Goal: Task Accomplishment & Management: Use online tool/utility

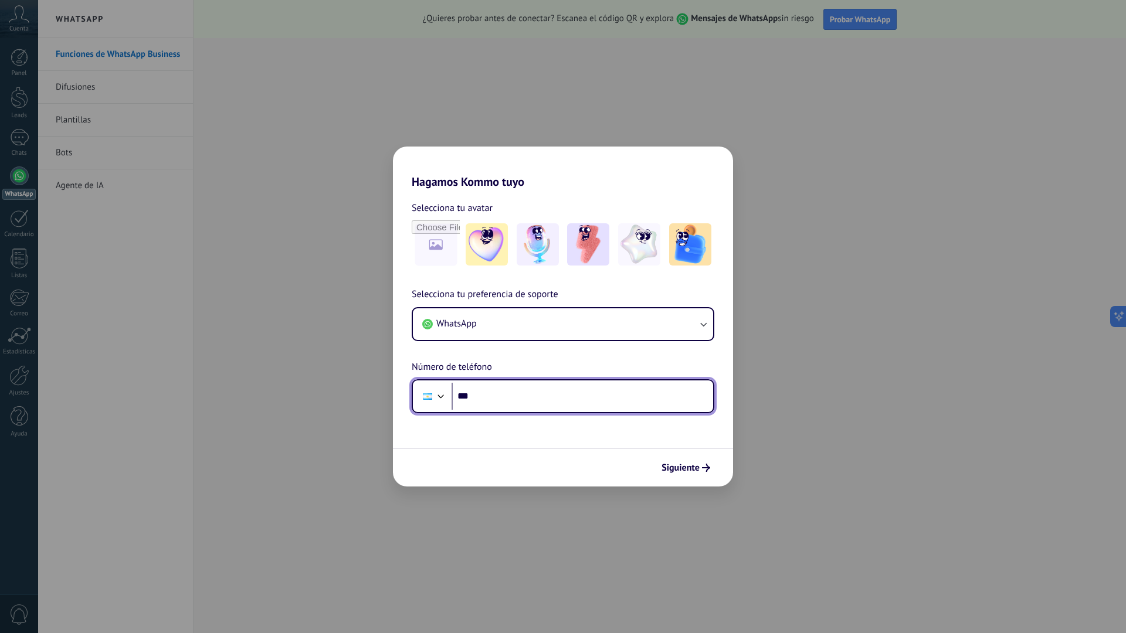
click at [504, 401] on input "***" at bounding box center [581, 396] width 261 height 27
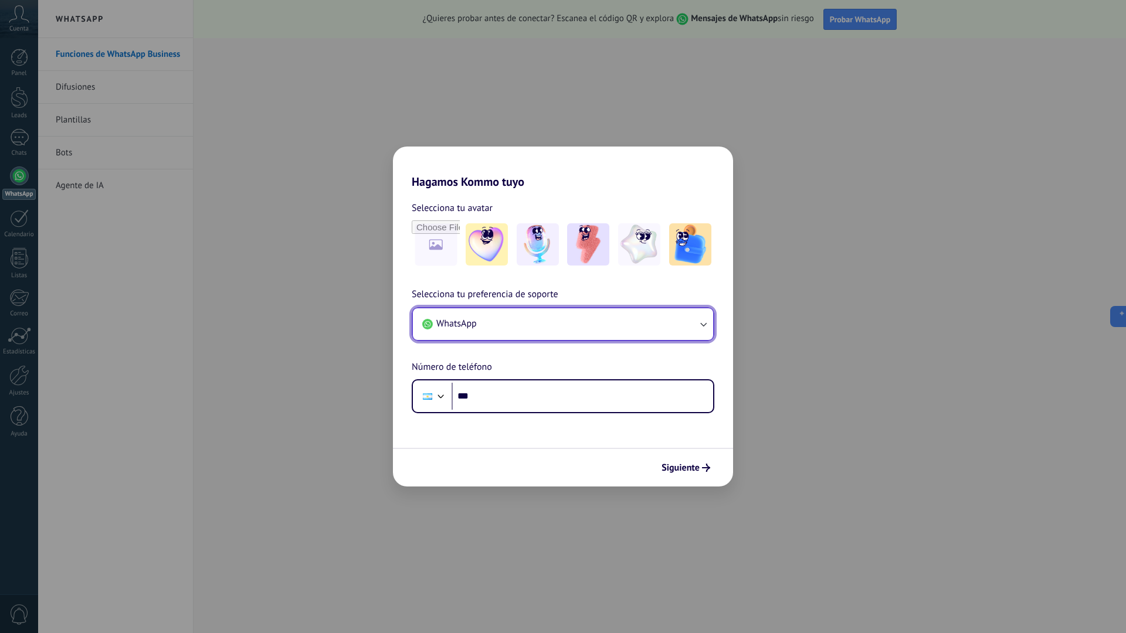
click at [528, 320] on button "WhatsApp" at bounding box center [563, 324] width 300 height 32
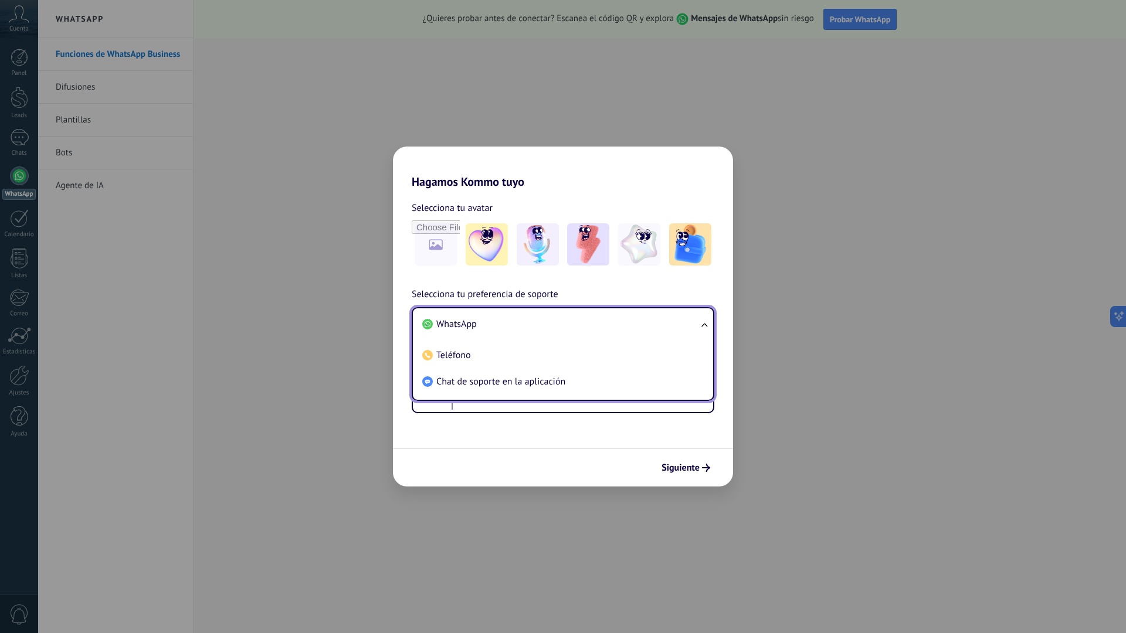
drag, startPoint x: 476, startPoint y: 458, endPoint x: 477, endPoint y: 436, distance: 21.8
click at [475, 456] on div "Siguiente" at bounding box center [563, 467] width 340 height 39
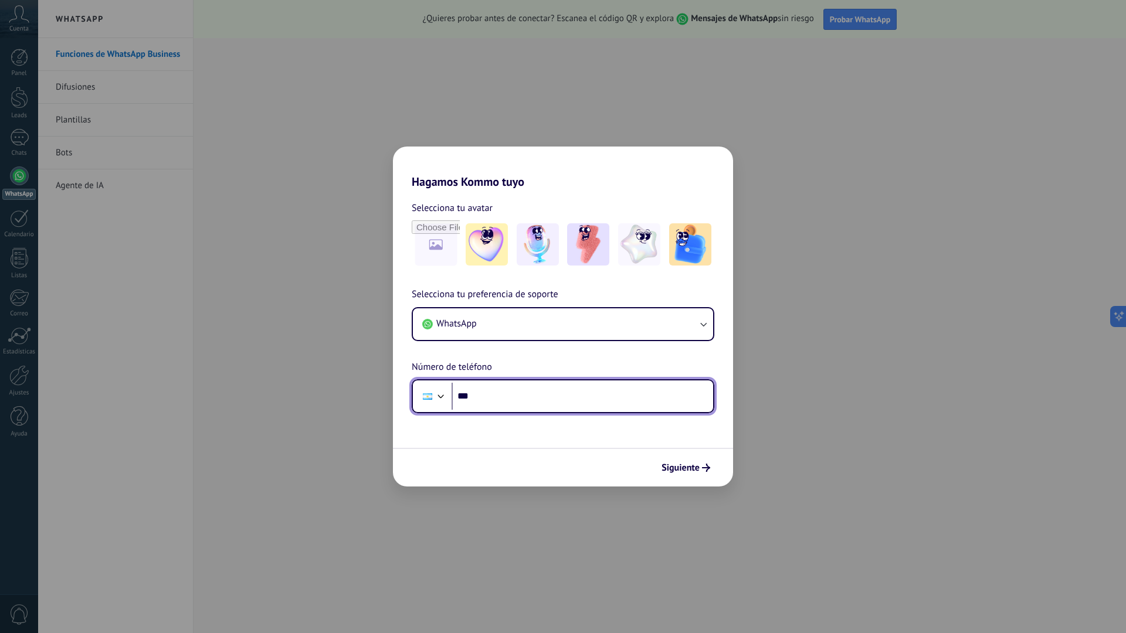
click at [501, 399] on input "***" at bounding box center [581, 396] width 261 height 27
type input "**********"
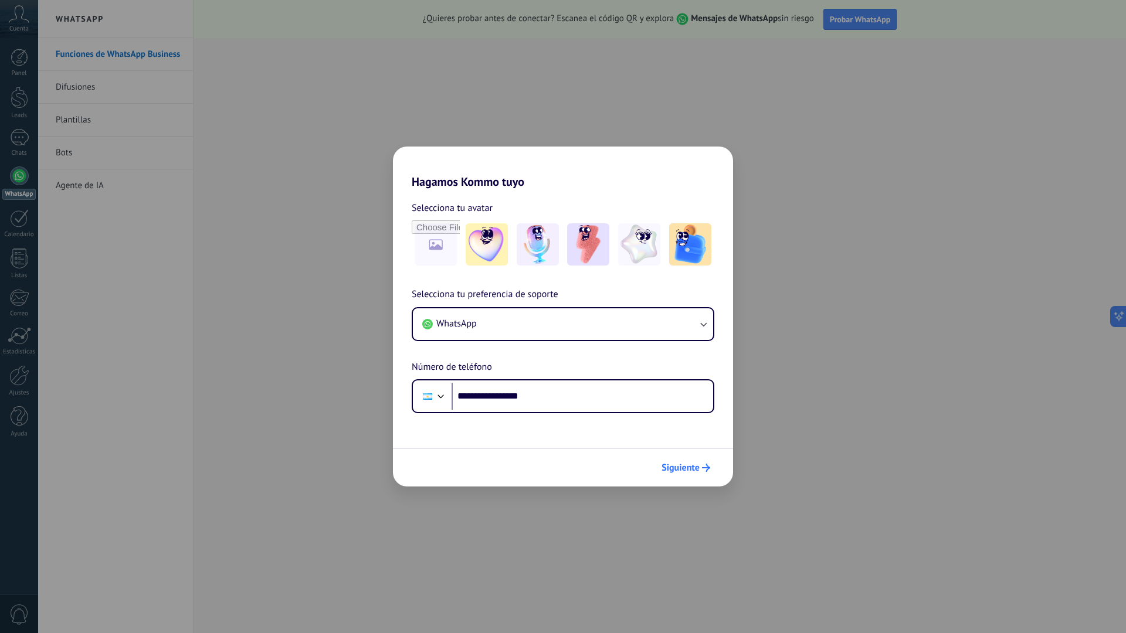
click at [682, 468] on span "Siguiente" at bounding box center [680, 468] width 38 height 8
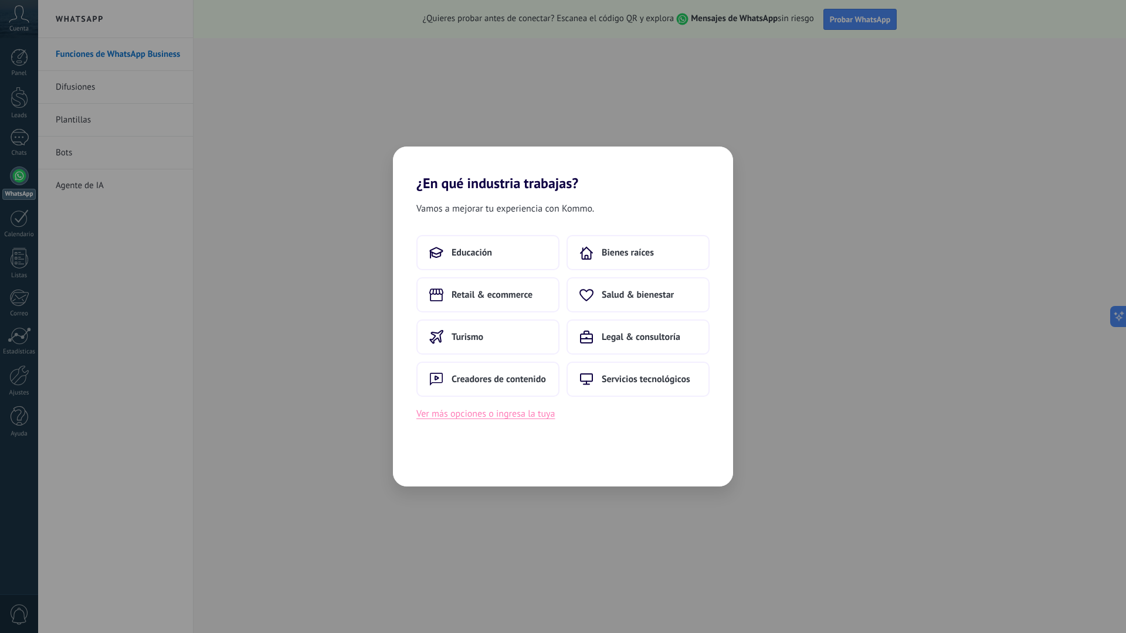
click at [512, 416] on button "Ver más opciones o ingresa la tuya" at bounding box center [485, 413] width 138 height 15
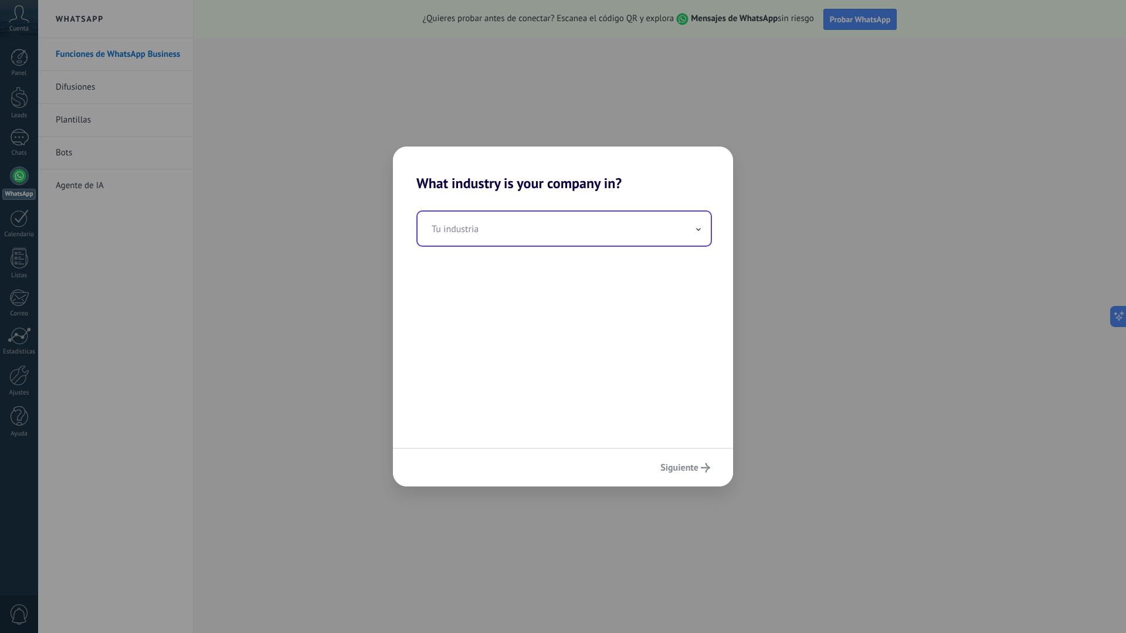
click at [504, 218] on input "text" at bounding box center [563, 229] width 293 height 34
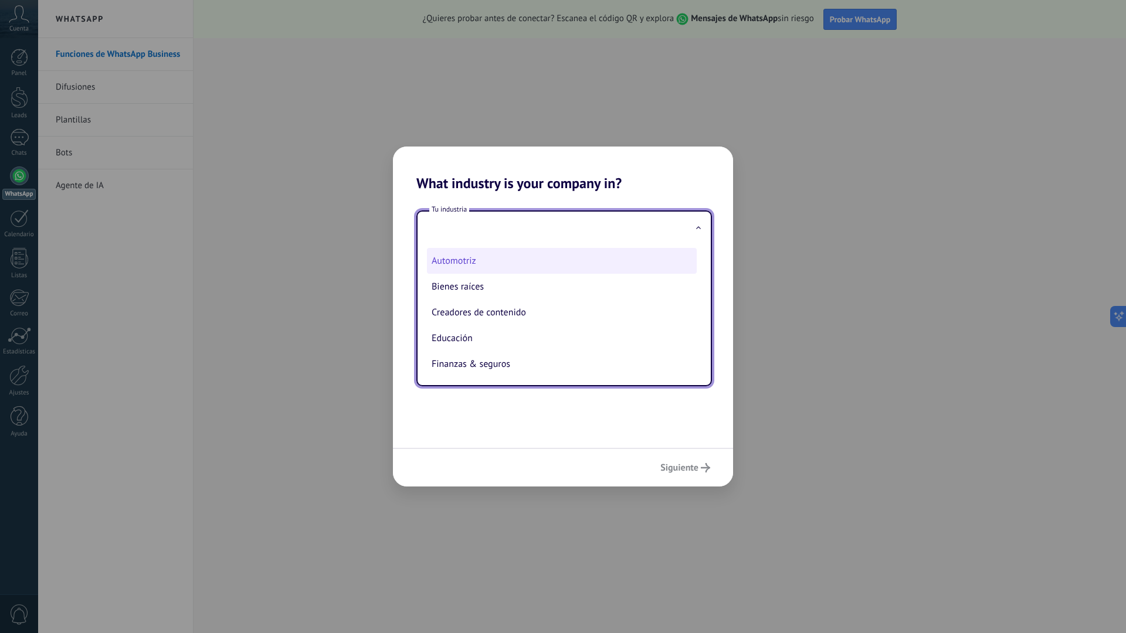
click at [495, 261] on li "Automotriz" at bounding box center [562, 261] width 270 height 26
type input "**********"
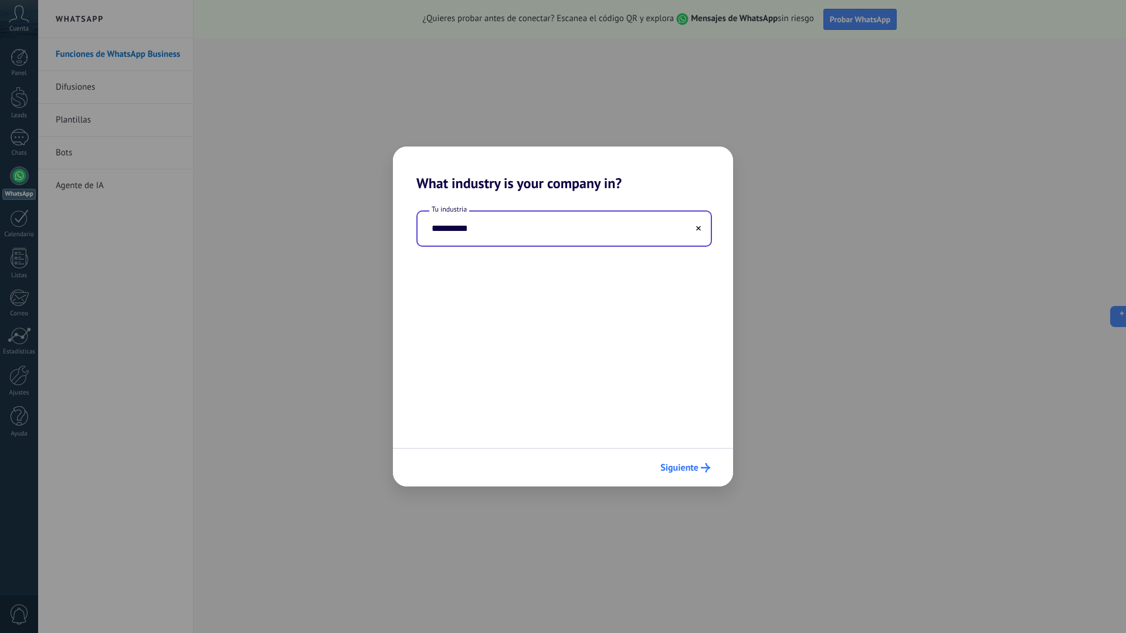
click at [666, 475] on button "Siguiente" at bounding box center [685, 468] width 60 height 20
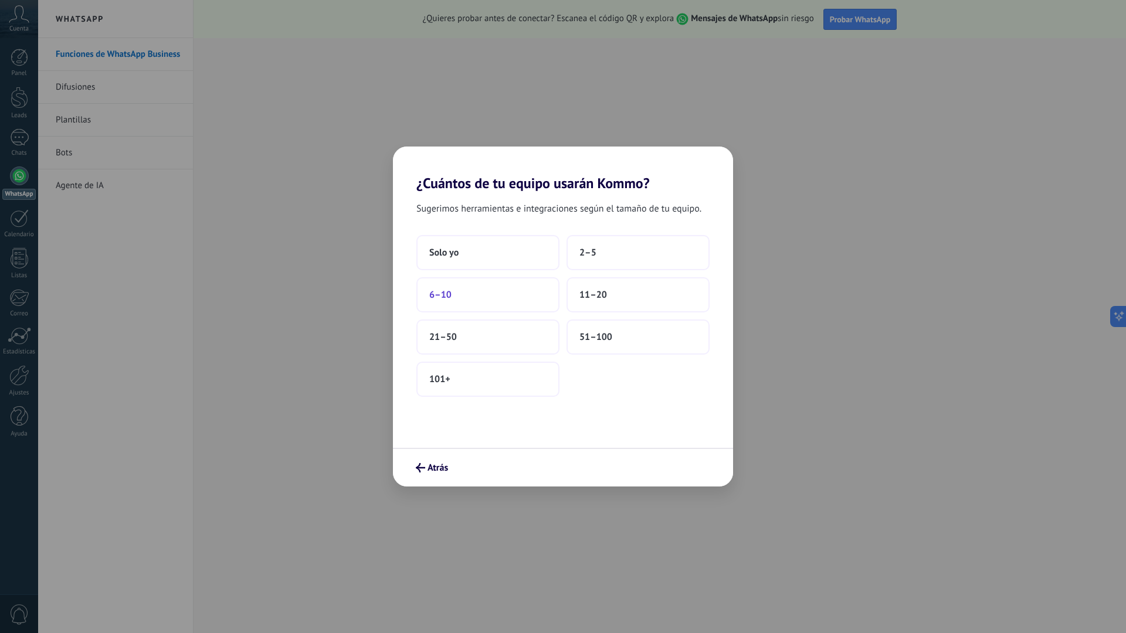
click at [489, 293] on button "6–10" at bounding box center [487, 294] width 143 height 35
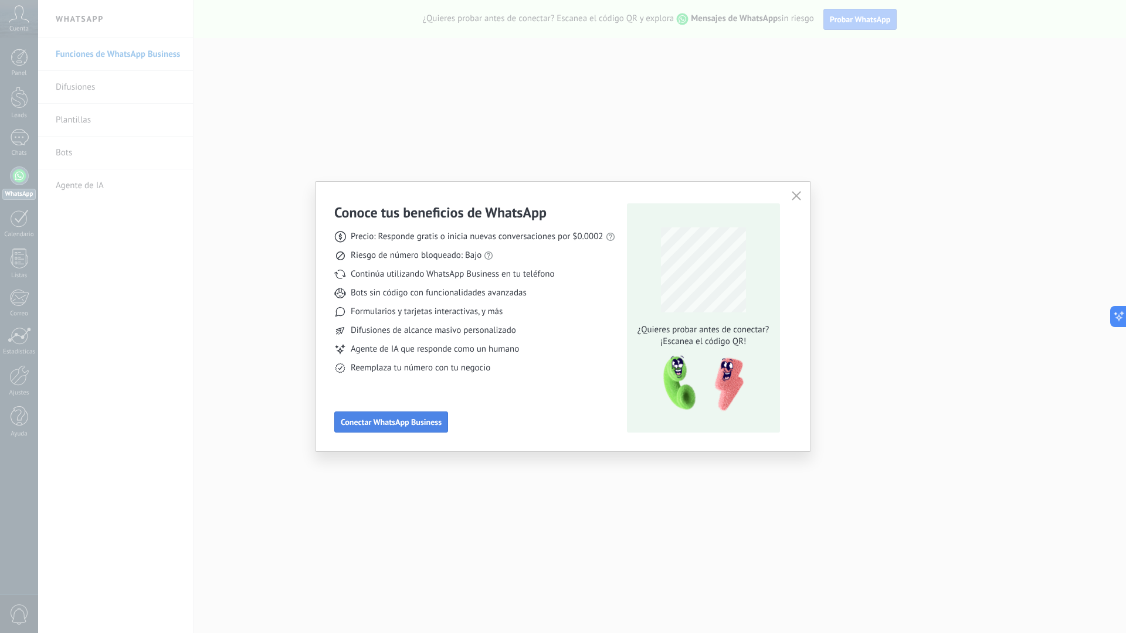
click at [412, 424] on span "Conectar WhatsApp Business" at bounding box center [391, 422] width 101 height 8
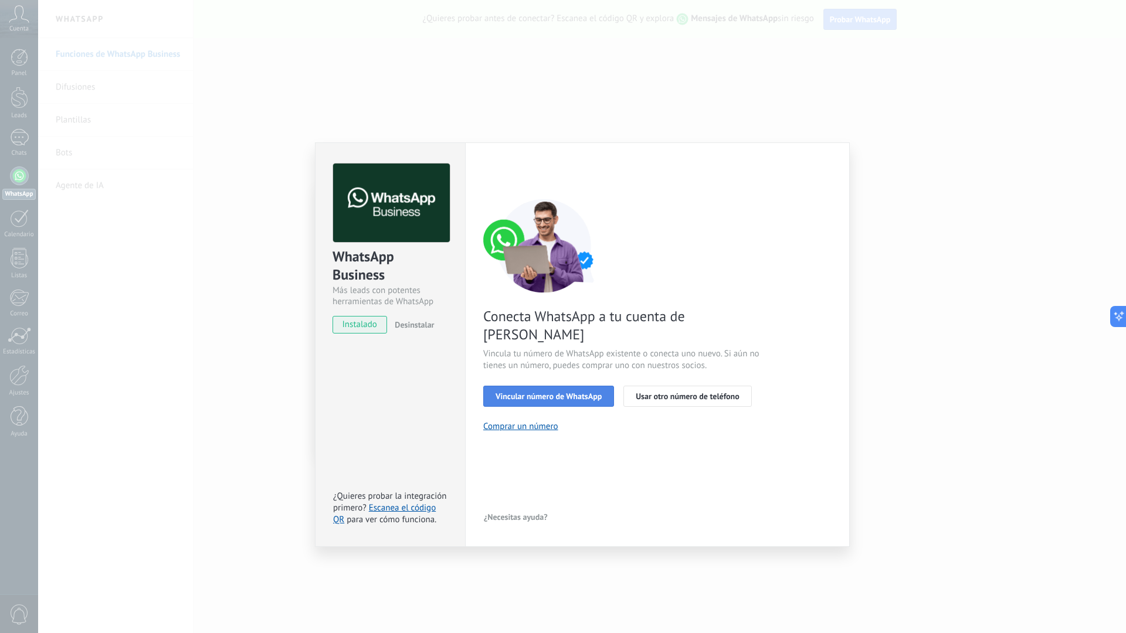
click at [587, 392] on span "Vincular número de WhatsApp" at bounding box center [548, 396] width 106 height 8
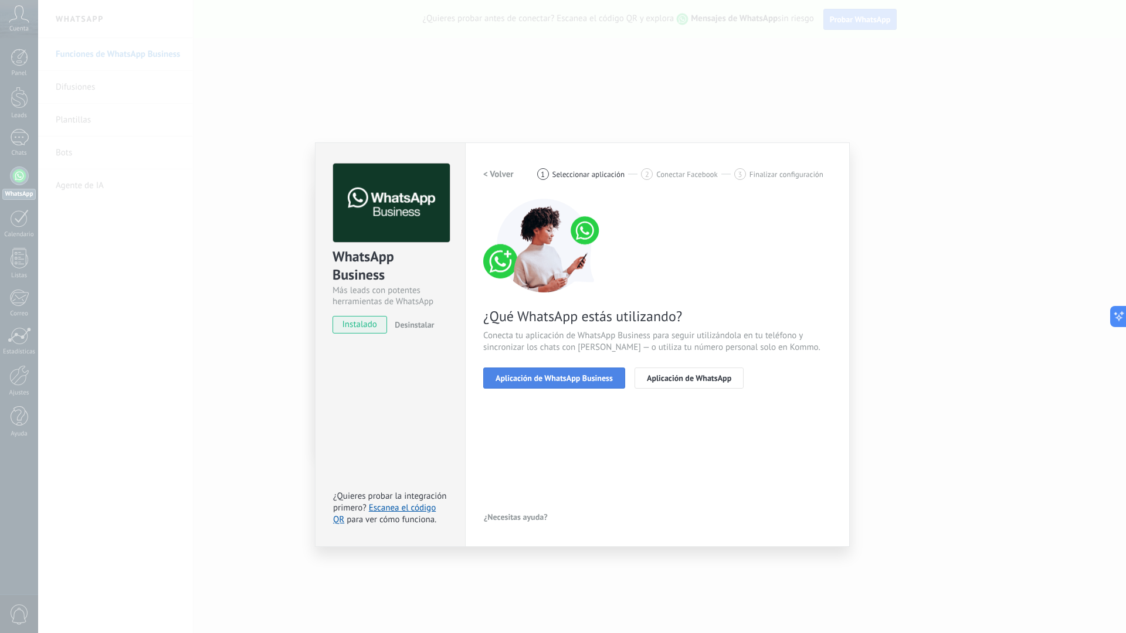
click at [556, 382] on span "Aplicación de WhatsApp Business" at bounding box center [553, 378] width 117 height 8
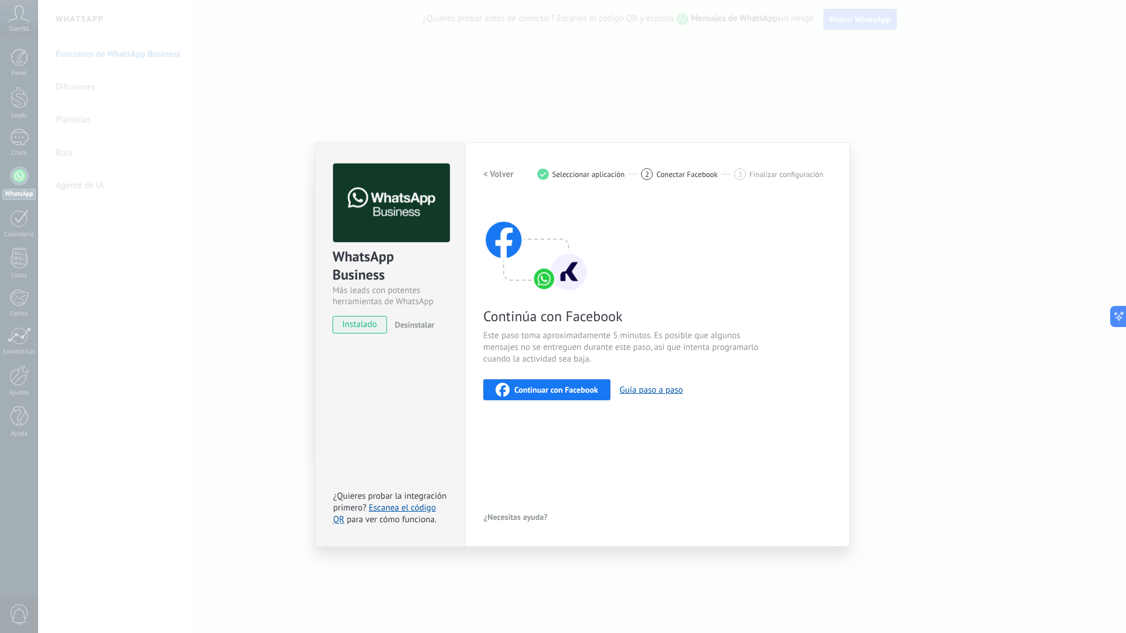
click at [571, 386] on span "Continuar con Facebook" at bounding box center [556, 390] width 84 height 8
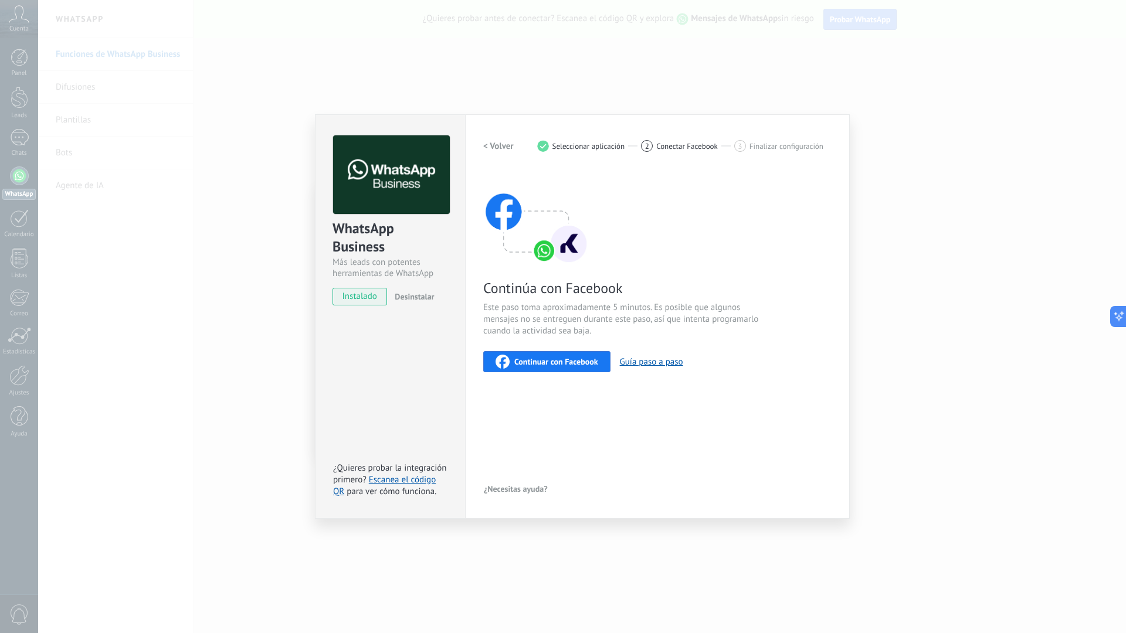
click at [587, 358] on span "Continuar con Facebook" at bounding box center [556, 362] width 84 height 8
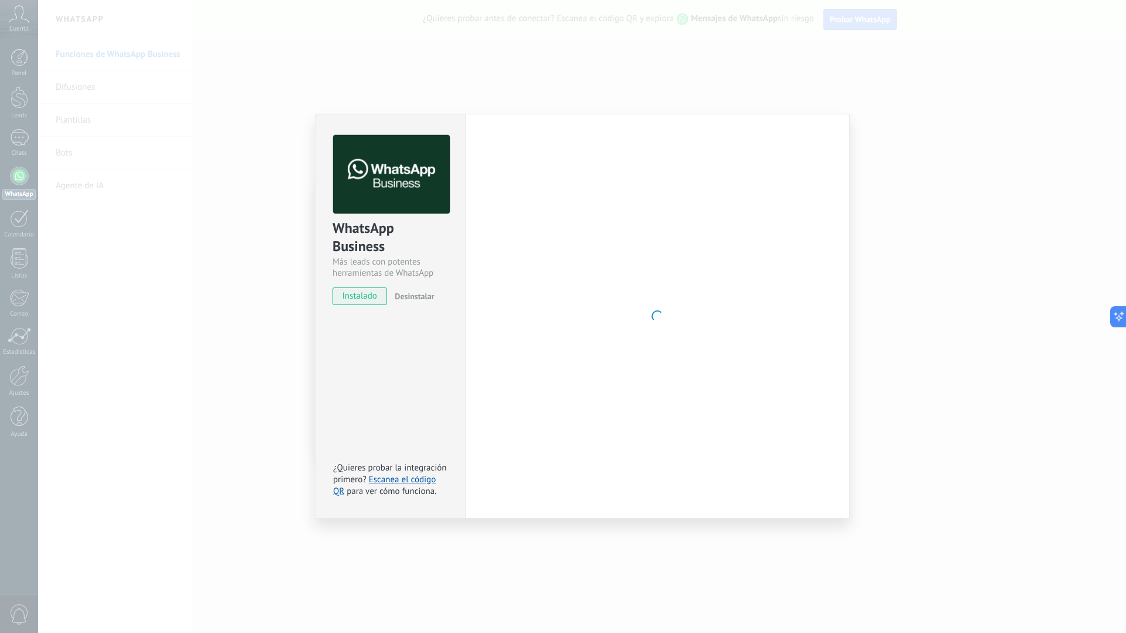
click at [702, 86] on div "WhatsApp Business Más leads con potentes herramientas de WhatsApp instalado Des…" at bounding box center [582, 316] width 1088 height 633
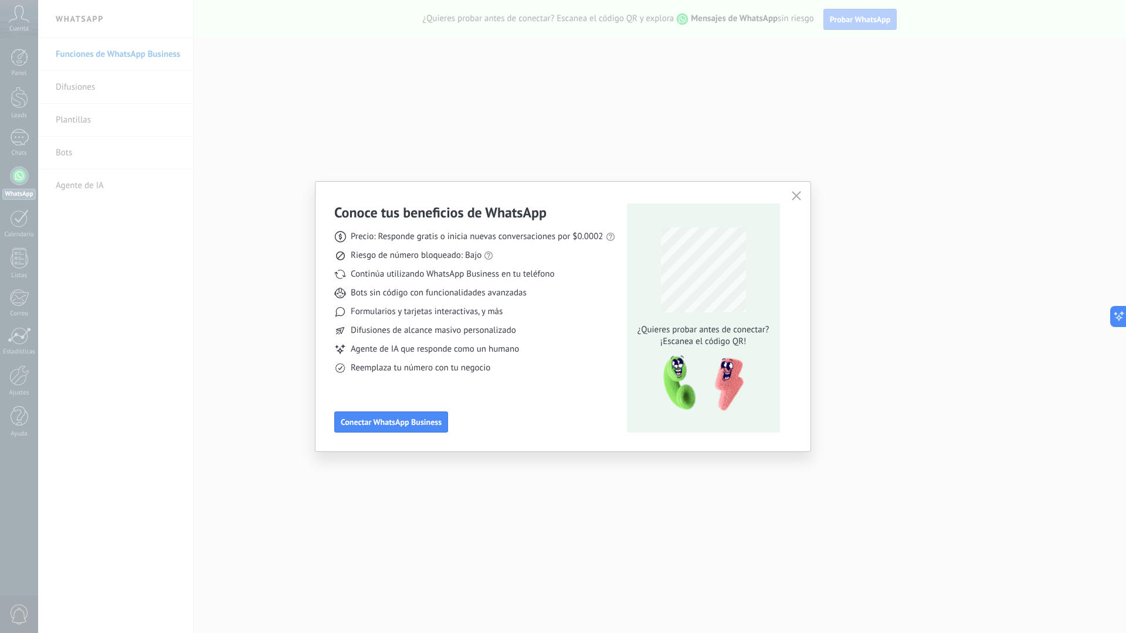
click at [702, 86] on div "Conoce tus beneficios de WhatsApp Precio: Responde gratis o inicia nuevas conve…" at bounding box center [563, 316] width 1126 height 633
click at [775, 66] on div "Conoce tus beneficios de WhatsApp Precio: Responde gratis o inicia nuevas conve…" at bounding box center [563, 316] width 1126 height 633
